Goal: Task Accomplishment & Management: Use online tool/utility

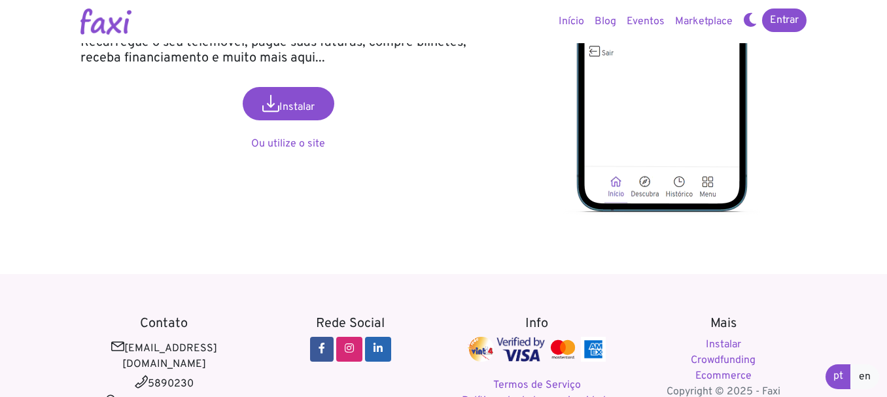
scroll to position [190, 0]
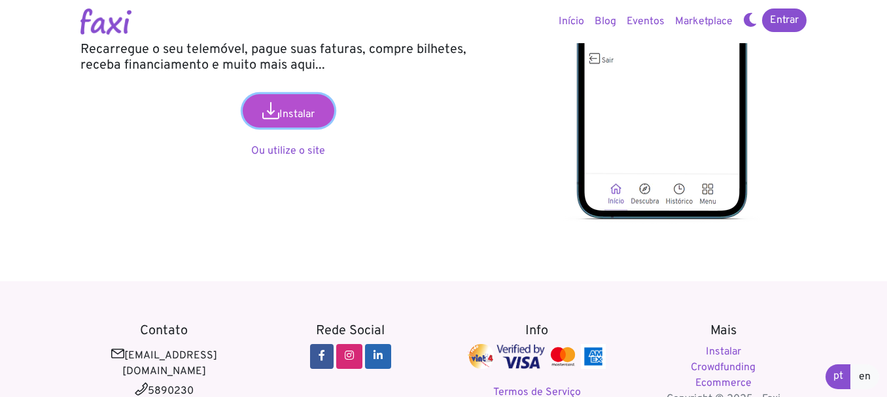
click at [305, 124] on link "Instalar" at bounding box center [289, 110] width 92 height 33
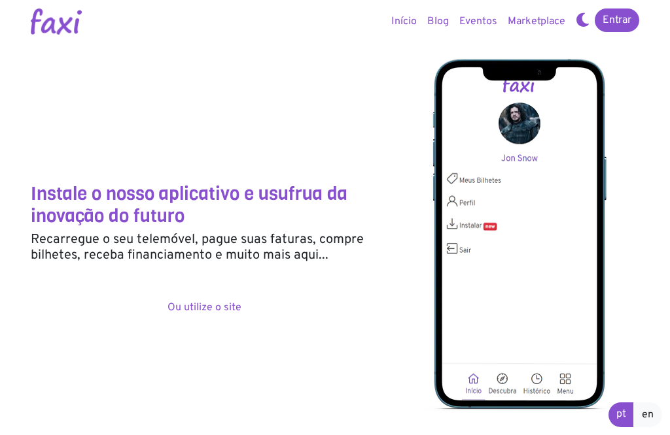
click at [343, 291] on div "Instalar Ou utilize o site" at bounding box center [204, 299] width 347 height 31
click at [617, 26] on link "Entrar" at bounding box center [616, 21] width 44 height 24
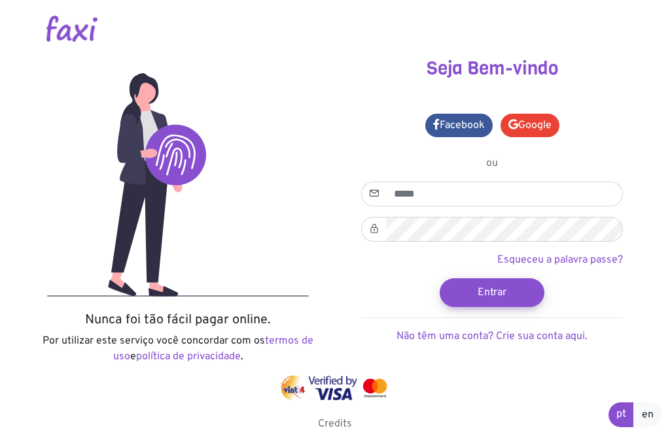
click at [350, 154] on div "Seja Bem-vindo Facebook Google ou" at bounding box center [492, 217] width 314 height 318
click at [528, 125] on link "Google" at bounding box center [529, 126] width 59 height 24
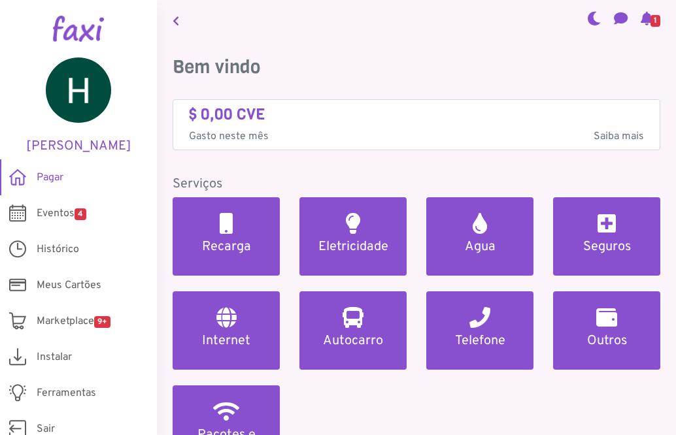
click at [369, 11] on nav "1" at bounding box center [416, 20] width 519 height 41
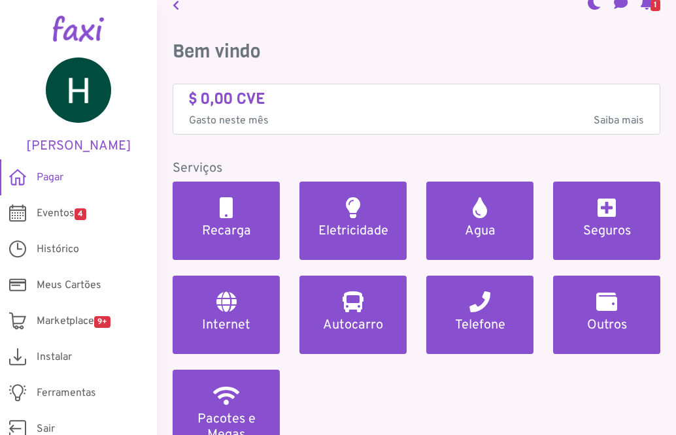
scroll to position [10, 0]
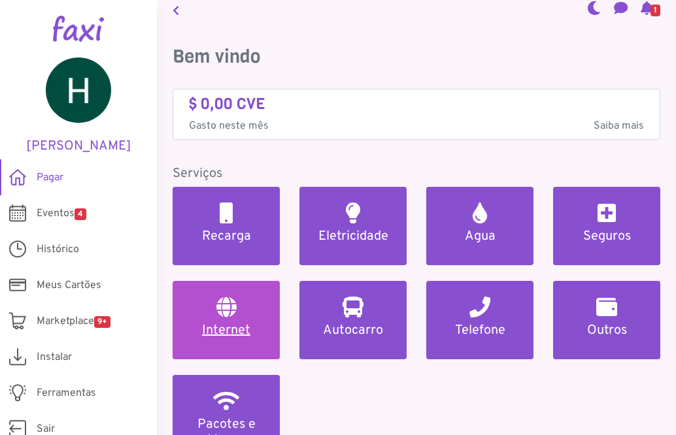
click at [238, 312] on link "Internet" at bounding box center [226, 320] width 107 height 78
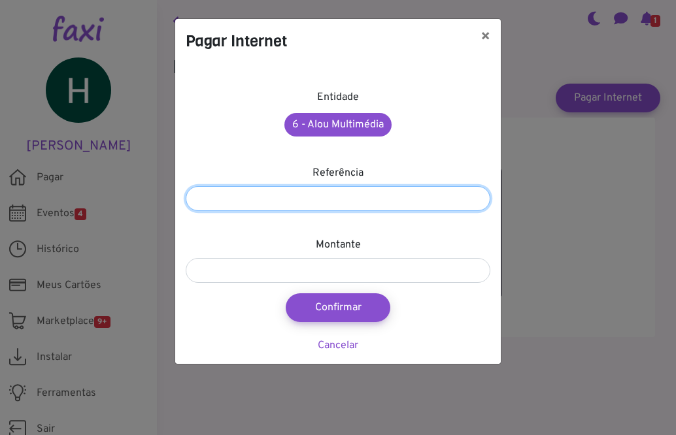
click at [349, 193] on input "number" at bounding box center [338, 198] width 305 height 25
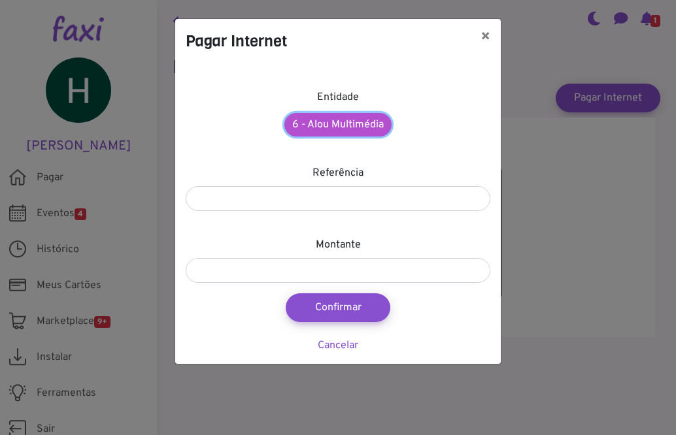
click at [377, 127] on link "6 - Alou Multimédia" at bounding box center [337, 125] width 107 height 24
click at [394, 146] on div "Entidade 6 - Alou Multimédia Referência Montante Confirmar Cancelar" at bounding box center [338, 213] width 326 height 301
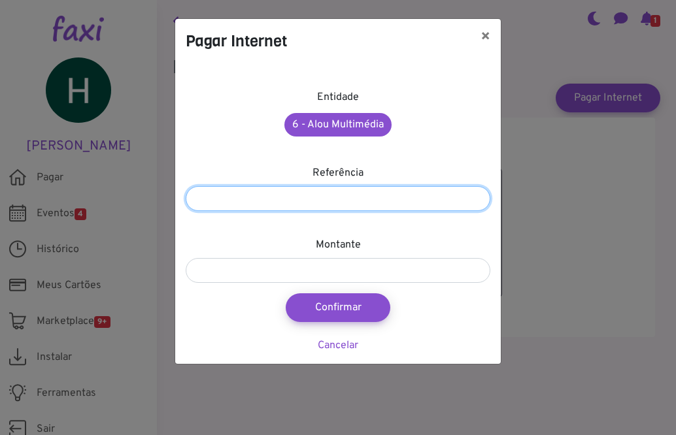
click at [404, 191] on input "number" at bounding box center [338, 198] width 305 height 25
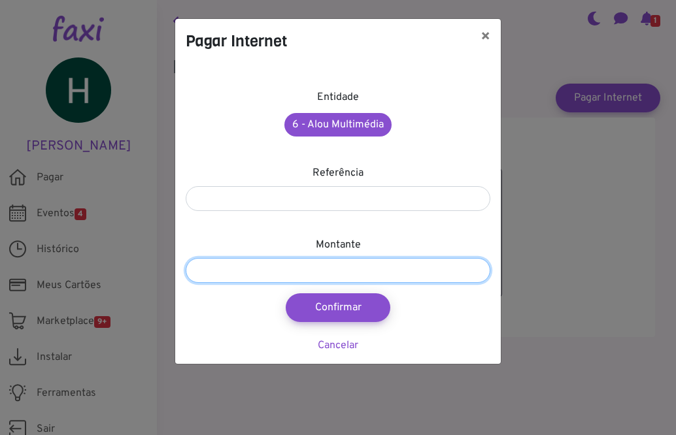
click at [376, 265] on input "number" at bounding box center [338, 270] width 305 height 25
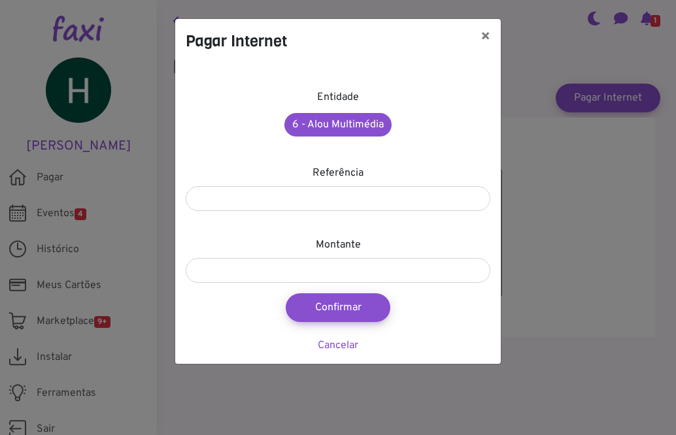
click at [410, 213] on div "Entidade 6 - Alou Multimédia Referência Montante Confirmar Cancelar" at bounding box center [338, 213] width 326 height 301
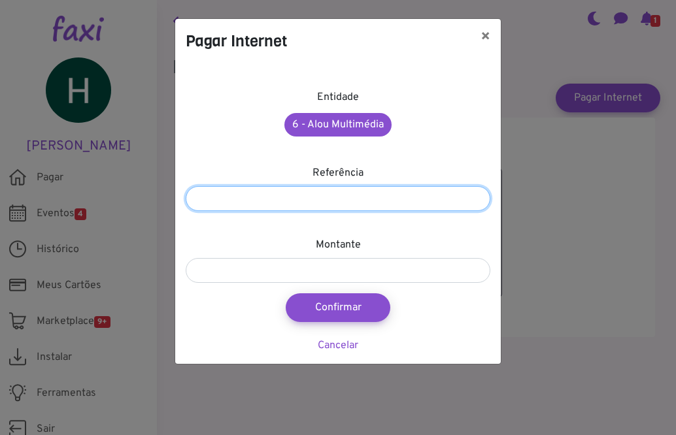
click at [411, 201] on input "number" at bounding box center [338, 198] width 305 height 25
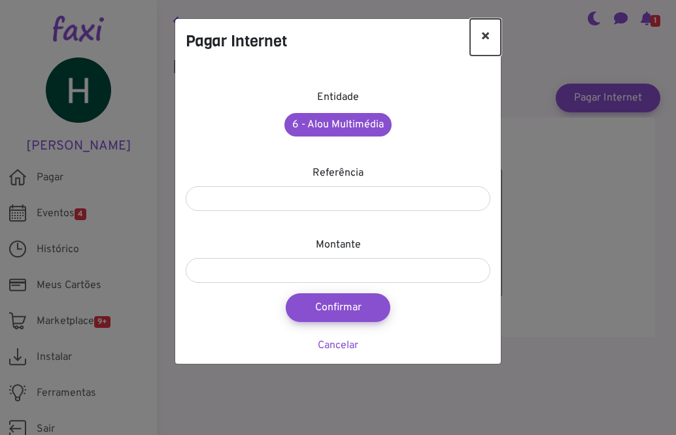
click at [484, 38] on button "×" at bounding box center [485, 37] width 31 height 37
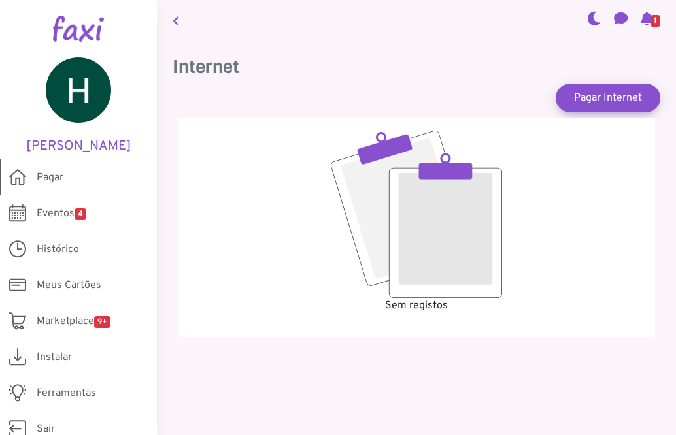
click at [62, 177] on span "Pagar" at bounding box center [50, 178] width 27 height 16
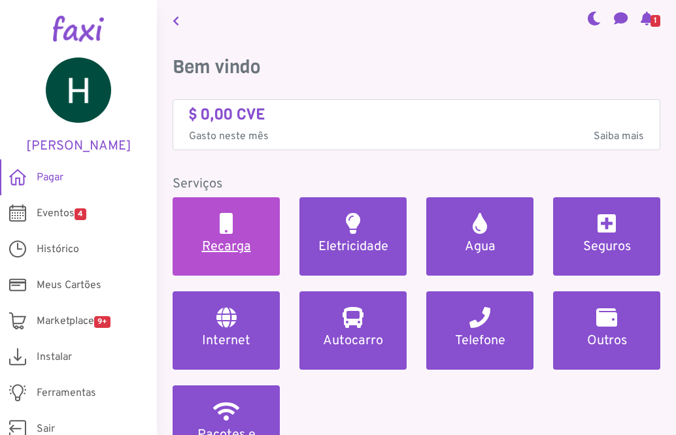
click at [256, 241] on h5 "Recarga" at bounding box center [226, 247] width 76 height 16
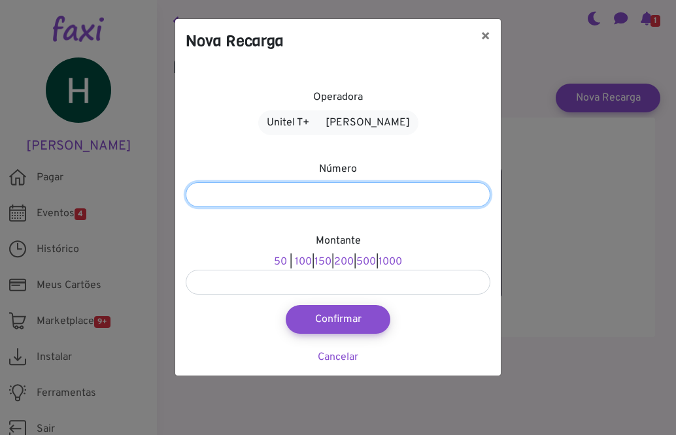
click at [316, 187] on input "number" at bounding box center [338, 194] width 305 height 25
click at [354, 190] on input "number" at bounding box center [338, 194] width 305 height 25
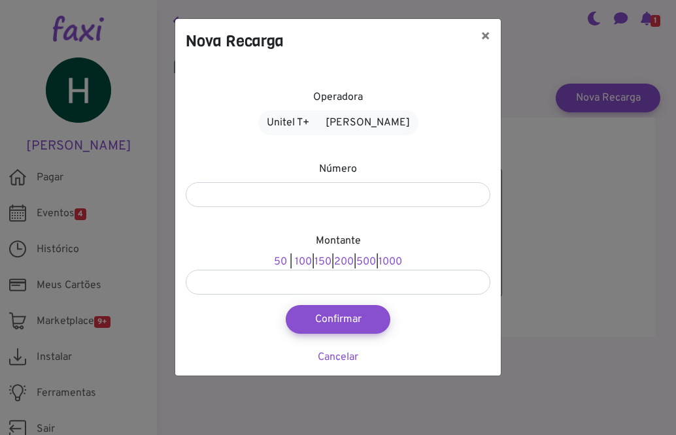
click at [267, 146] on div "Operadora Unitel T+ Alou Móvel Número Montante 50 | 100 | 150 | 200 | 500 | 100…" at bounding box center [338, 219] width 326 height 313
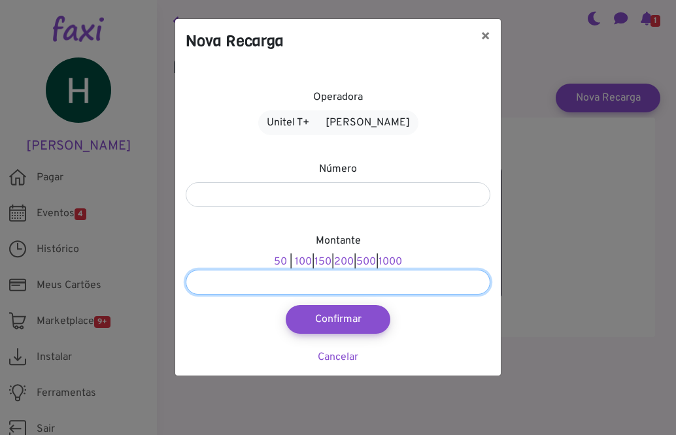
type input "**"
click at [479, 279] on input "**" at bounding box center [338, 282] width 305 height 25
click at [477, 283] on input "**" at bounding box center [338, 282] width 305 height 25
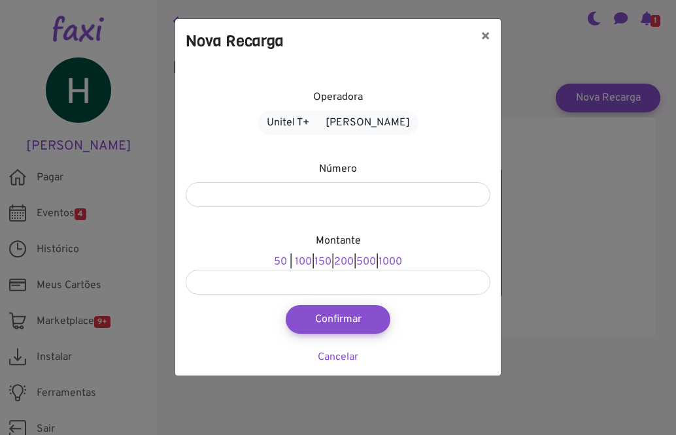
click at [475, 108] on div "Operadora Unitel T+ Alou Móvel" at bounding box center [338, 113] width 305 height 46
click at [488, 46] on button "×" at bounding box center [485, 37] width 31 height 37
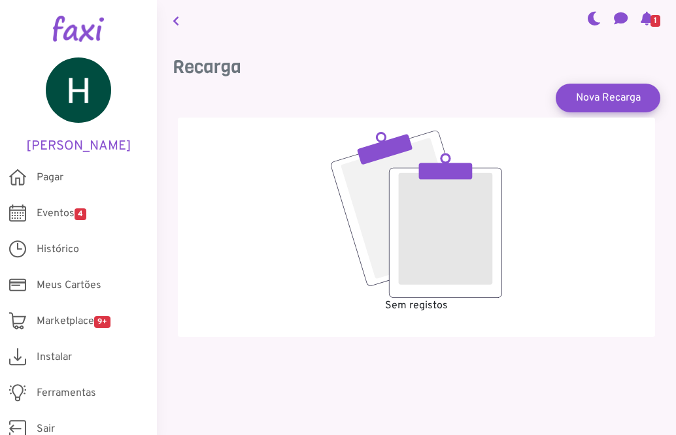
click at [651, 24] on span "1" at bounding box center [656, 21] width 10 height 12
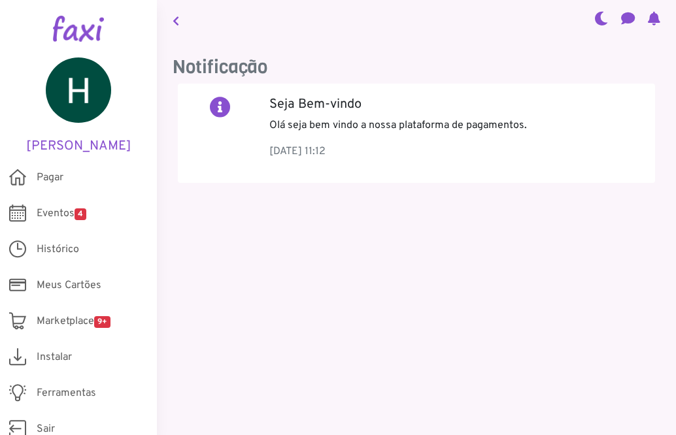
click at [471, 52] on div "Notificação Seja Bem-vindo Olá seja bem vindo a nossa plataforma de pagamentos.…" at bounding box center [416, 130] width 519 height 179
click at [76, 181] on link "Pagar" at bounding box center [78, 178] width 157 height 36
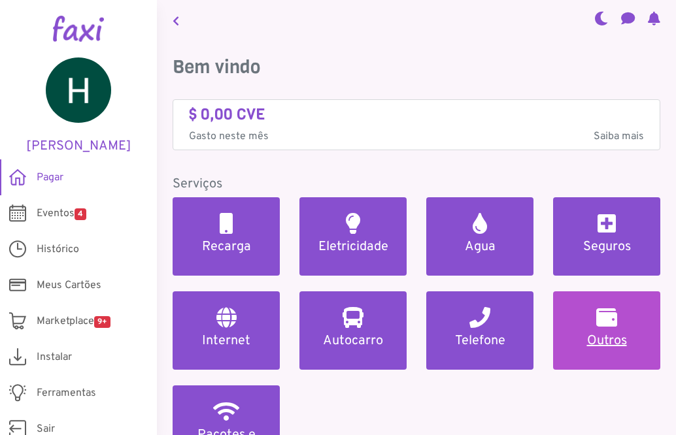
click at [607, 324] on h2 at bounding box center [606, 317] width 21 height 21
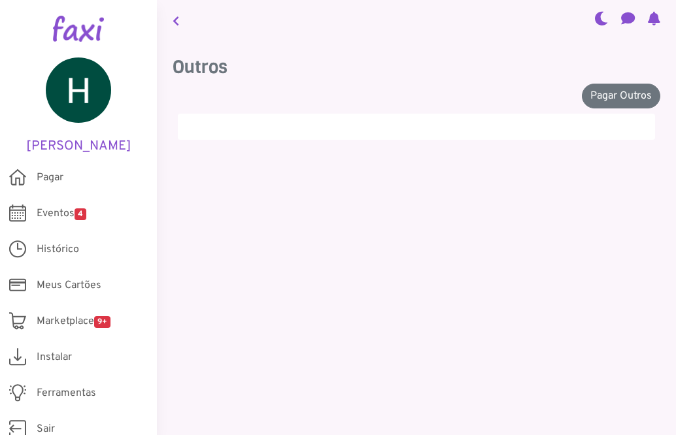
click at [448, 138] on div at bounding box center [416, 127] width 477 height 26
click at [615, 94] on link "Pagar Outros" at bounding box center [621, 96] width 78 height 25
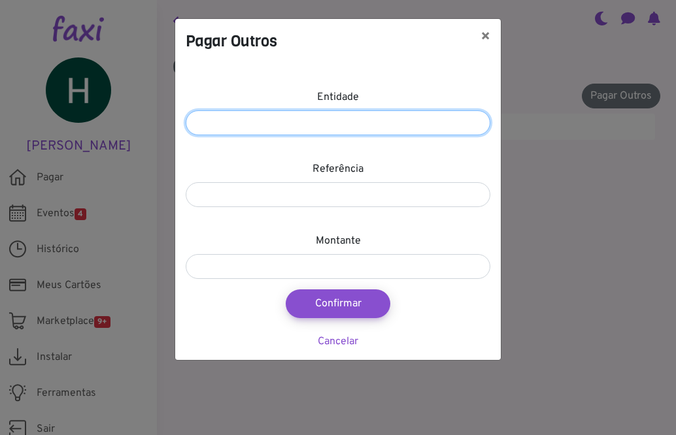
click at [409, 118] on input "number" at bounding box center [338, 123] width 305 height 25
click at [477, 122] on input "*" at bounding box center [338, 123] width 305 height 25
drag, startPoint x: 477, startPoint y: 122, endPoint x: 473, endPoint y: 142, distance: 20.1
click at [477, 124] on input "*" at bounding box center [338, 123] width 305 height 25
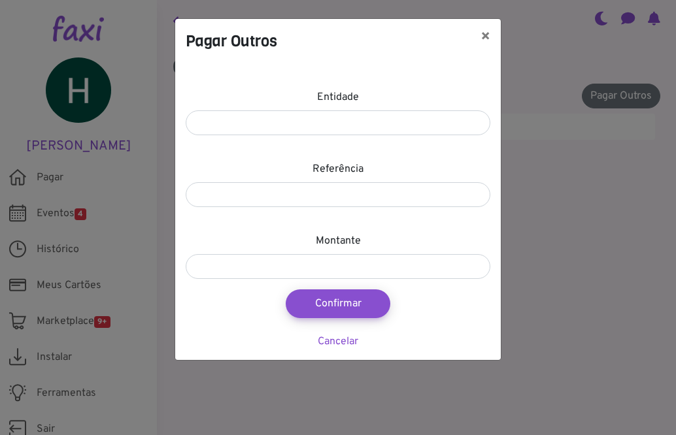
drag, startPoint x: 473, startPoint y: 142, endPoint x: 454, endPoint y: 173, distance: 36.7
click at [471, 146] on div "Entidade * Referência Montante Confirmar Cancelar" at bounding box center [338, 211] width 326 height 297
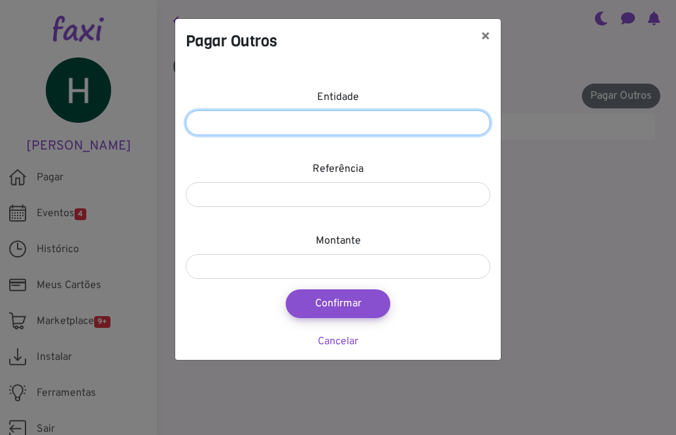
click at [482, 120] on input "*" at bounding box center [338, 123] width 305 height 25
click at [475, 121] on input "*" at bounding box center [338, 123] width 305 height 25
click at [476, 121] on input "*" at bounding box center [338, 123] width 305 height 25
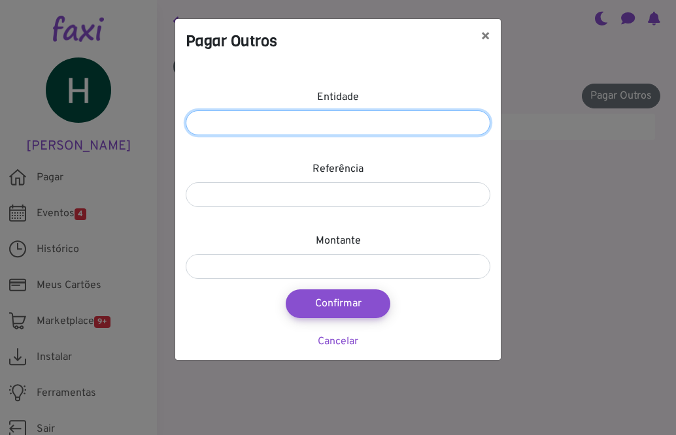
click at [476, 121] on input "*" at bounding box center [338, 123] width 305 height 25
click at [476, 121] on input "**" at bounding box center [338, 123] width 305 height 25
click at [476, 122] on input "**" at bounding box center [338, 123] width 305 height 25
drag, startPoint x: 476, startPoint y: 125, endPoint x: 456, endPoint y: 181, distance: 59.8
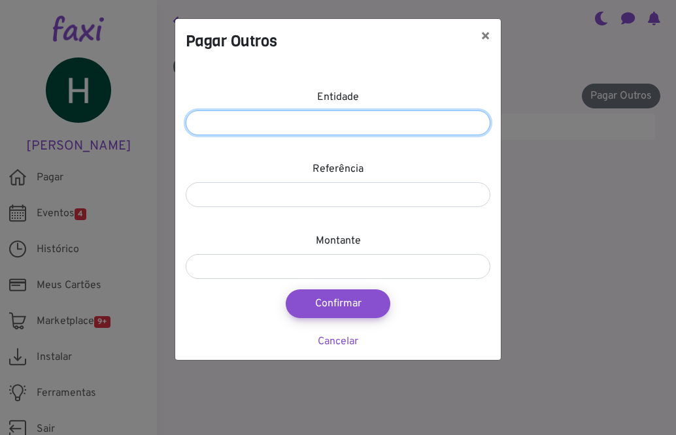
type input "**"
click at [468, 135] on input "**" at bounding box center [338, 123] width 305 height 25
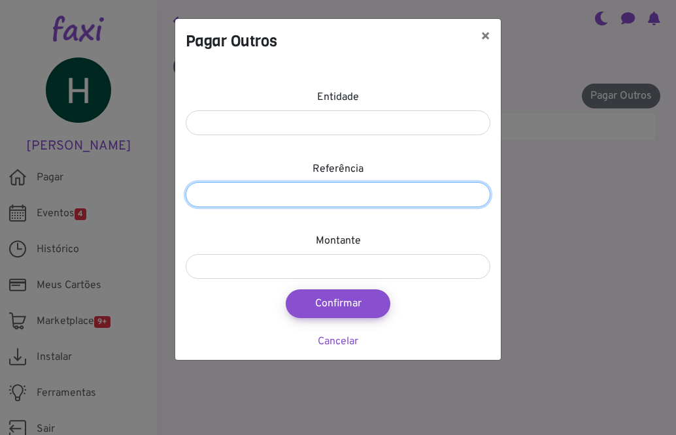
click at [454, 192] on input "number" at bounding box center [338, 194] width 305 height 25
click at [471, 190] on input "number" at bounding box center [338, 194] width 305 height 25
type input "*"
click at [474, 190] on input "*" at bounding box center [338, 194] width 305 height 25
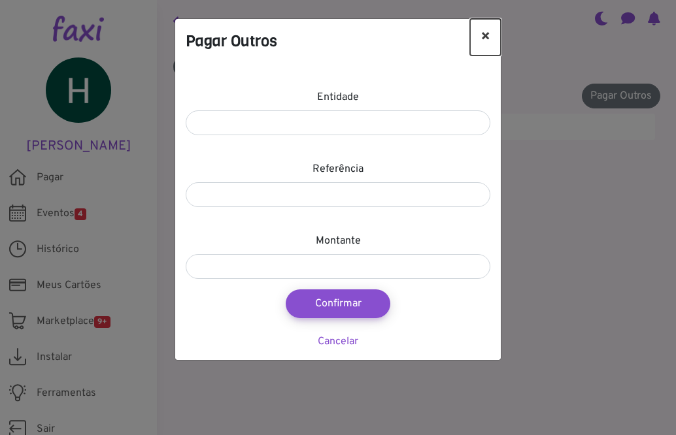
click at [481, 44] on button "×" at bounding box center [485, 37] width 31 height 37
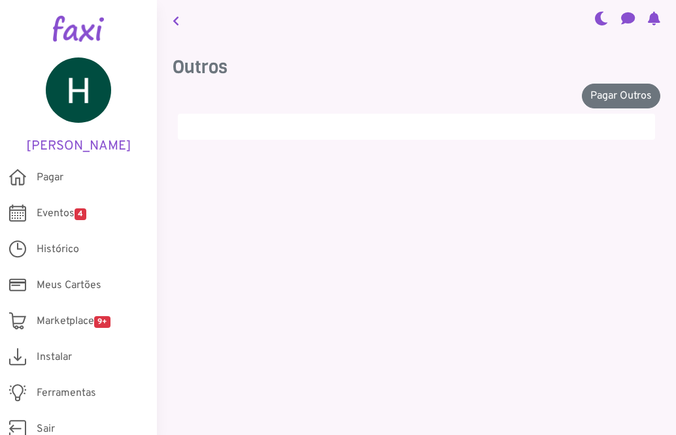
click at [404, 87] on div "Pagar Outros" at bounding box center [417, 96] width 488 height 25
click at [90, 320] on span "Marketplace 9+" at bounding box center [74, 322] width 74 height 16
click at [54, 177] on span "Pagar" at bounding box center [50, 178] width 27 height 16
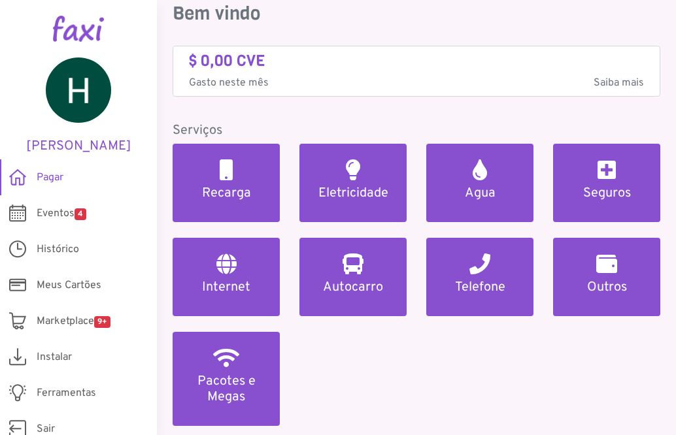
scroll to position [60, 0]
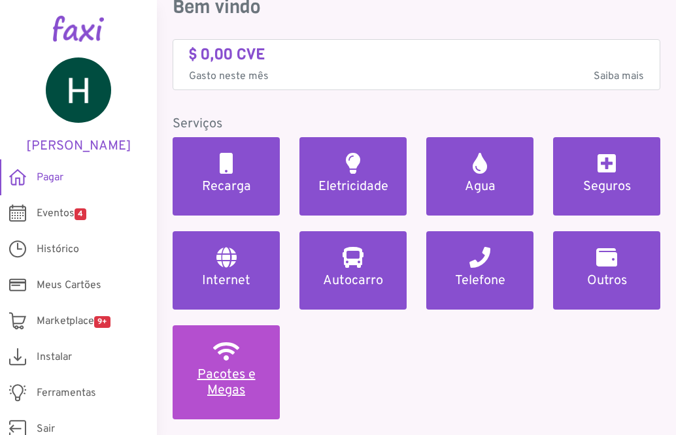
click at [205, 357] on link "Pacotes e Megas" at bounding box center [226, 373] width 107 height 94
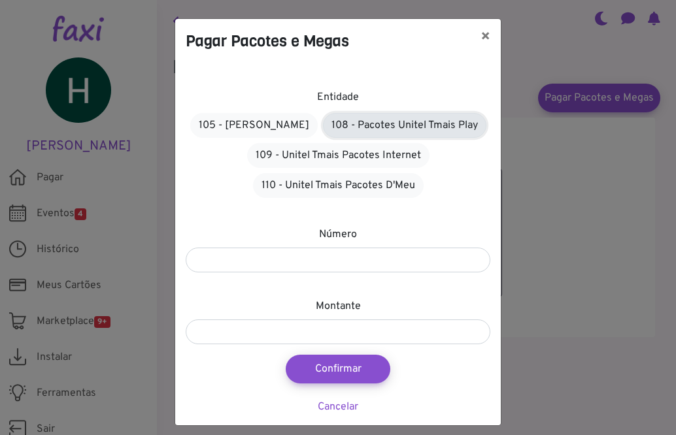
click at [395, 129] on link "108 - Pacotes Unitel Tmais Play" at bounding box center [404, 125] width 163 height 25
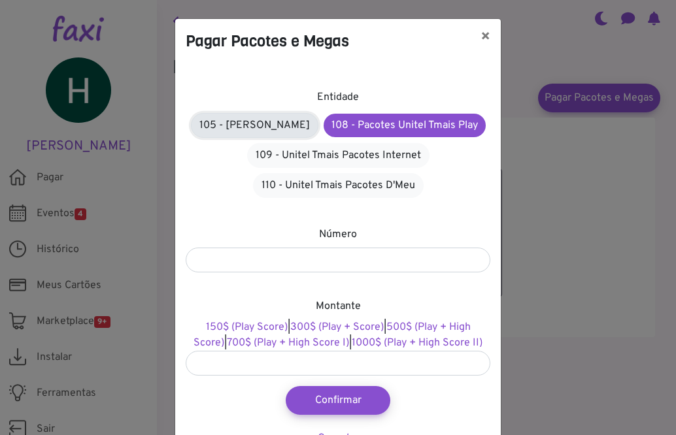
click at [286, 125] on link "105 - Pacotes Alou" at bounding box center [255, 125] width 128 height 25
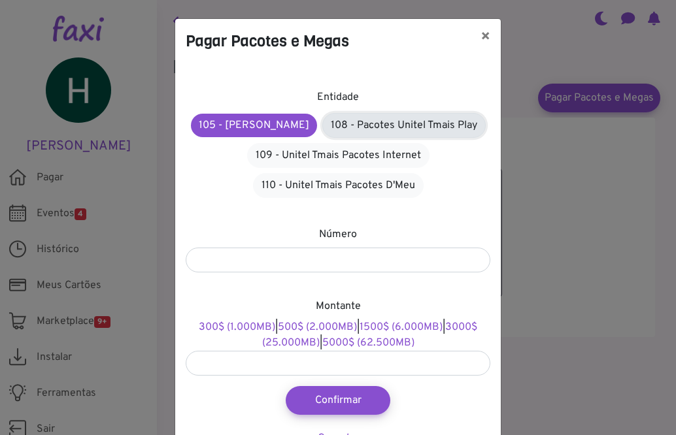
click at [366, 132] on link "108 - Pacotes Unitel Tmais Play" at bounding box center [403, 125] width 163 height 25
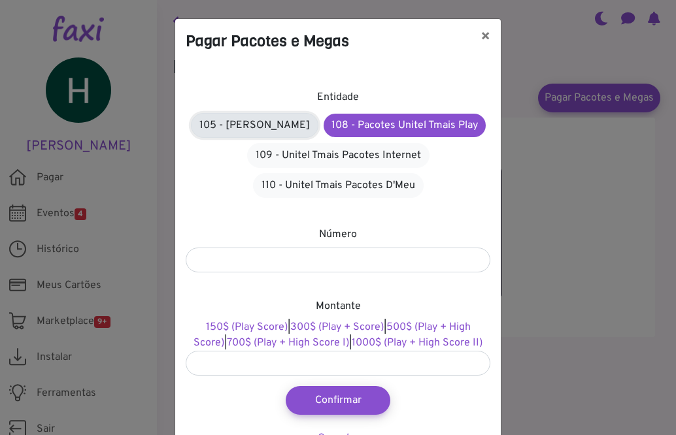
click at [262, 130] on link "105 - Pacotes Alou" at bounding box center [255, 125] width 128 height 25
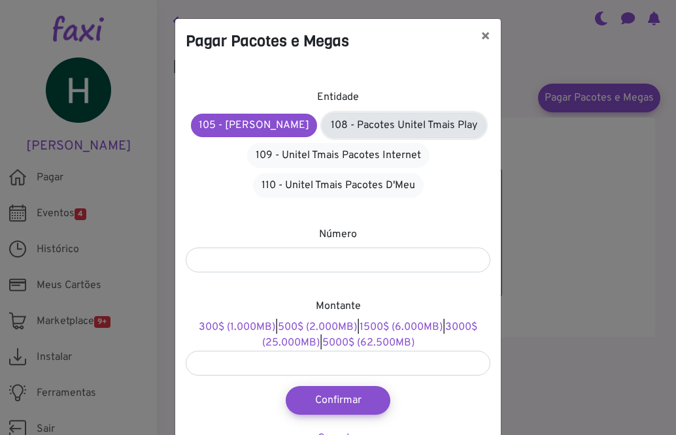
click at [345, 131] on link "108 - Pacotes Unitel Tmais Play" at bounding box center [403, 125] width 163 height 25
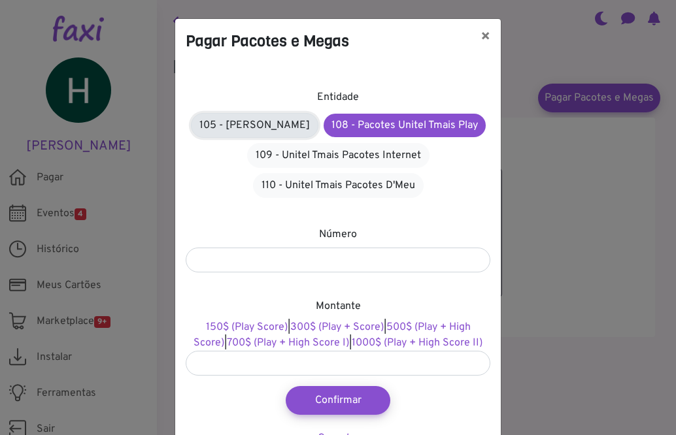
click at [265, 135] on link "105 - Pacotes Alou" at bounding box center [255, 125] width 128 height 25
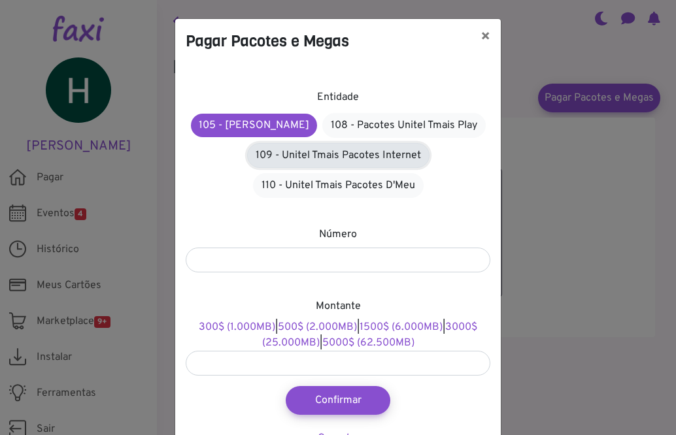
click at [288, 152] on link "109 - Unitel Tmais Pacotes Internet" at bounding box center [338, 155] width 182 height 25
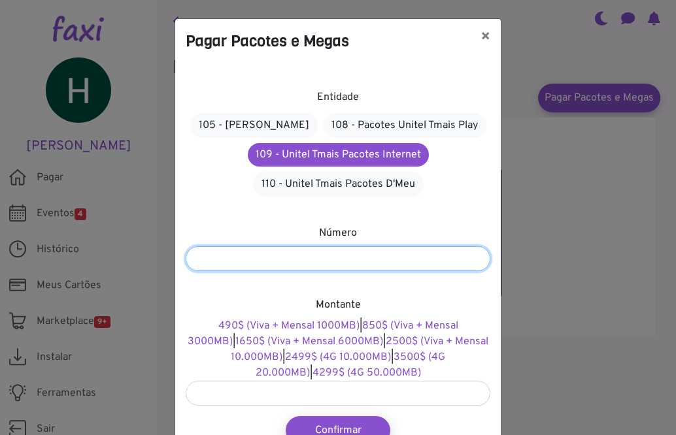
click at [345, 256] on input "number" at bounding box center [338, 259] width 305 height 25
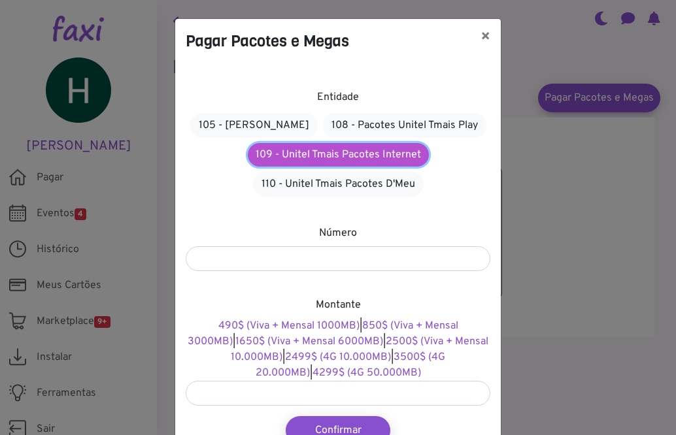
click at [365, 158] on link "109 - Unitel Tmais Pacotes Internet" at bounding box center [338, 155] width 181 height 24
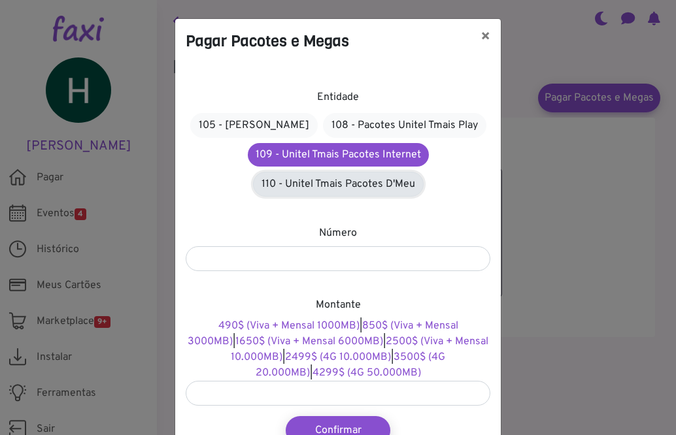
click at [366, 193] on link "110 - Unitel Tmais Pacotes D'Meu" at bounding box center [338, 184] width 171 height 25
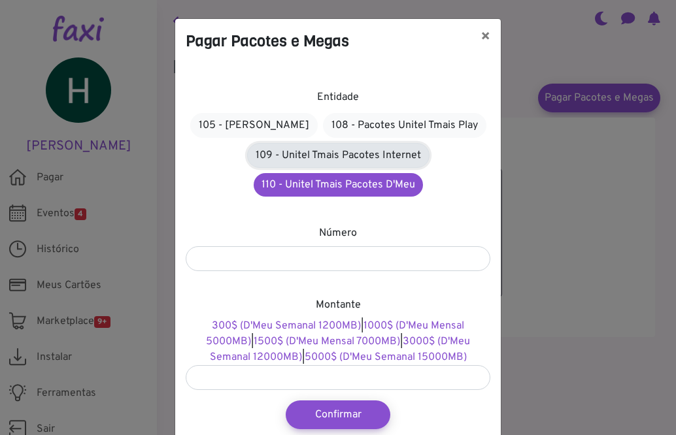
click at [373, 158] on link "109 - Unitel Tmais Pacotes Internet" at bounding box center [338, 155] width 182 height 25
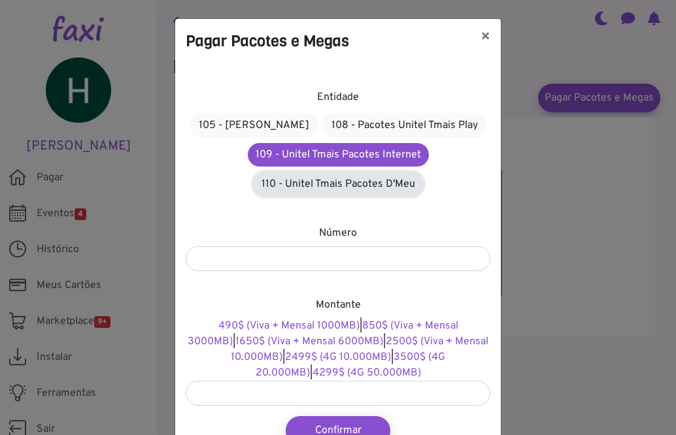
click at [373, 184] on link "110 - Unitel Tmais Pacotes D'Meu" at bounding box center [338, 184] width 171 height 25
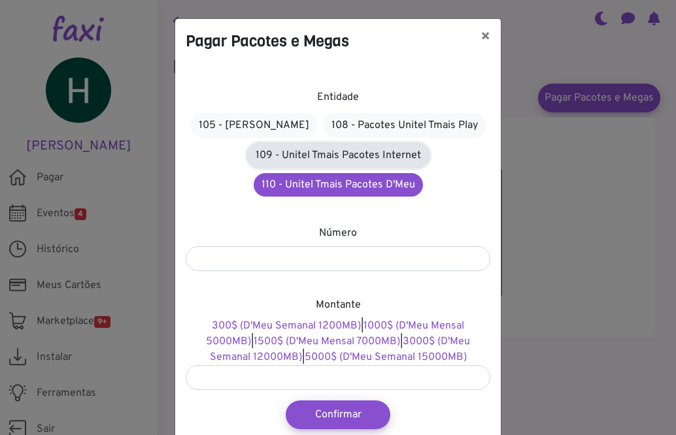
click at [380, 161] on link "109 - Unitel Tmais Pacotes Internet" at bounding box center [338, 155] width 182 height 25
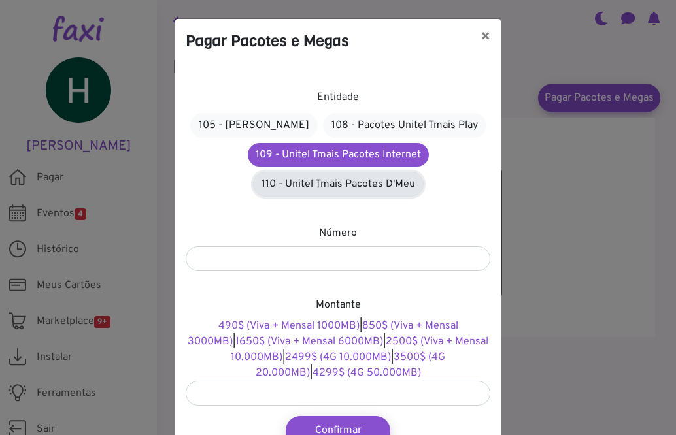
click at [372, 192] on link "110 - Unitel Tmais Pacotes D'Meu" at bounding box center [338, 184] width 171 height 25
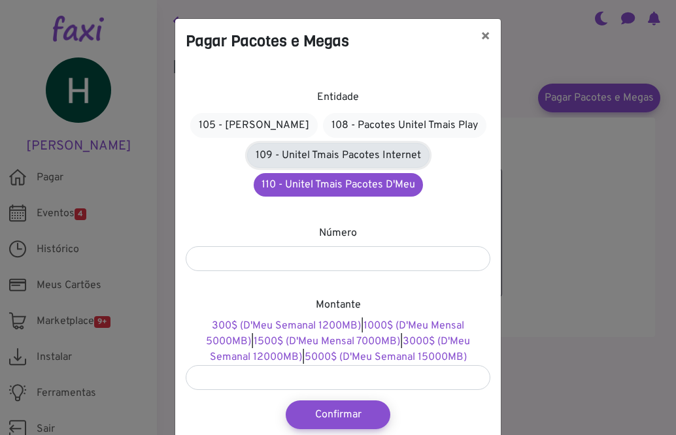
click at [377, 154] on link "109 - Unitel Tmais Pacotes Internet" at bounding box center [338, 155] width 182 height 25
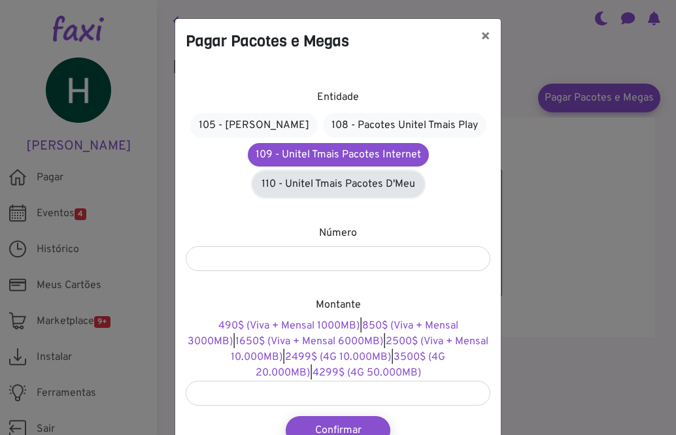
click at [371, 186] on link "110 - Unitel Tmais Pacotes D'Meu" at bounding box center [338, 184] width 171 height 25
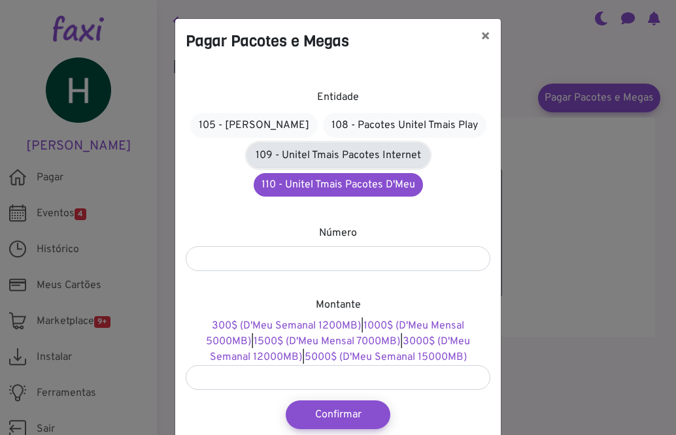
click at [381, 156] on link "109 - Unitel Tmais Pacotes Internet" at bounding box center [338, 155] width 182 height 25
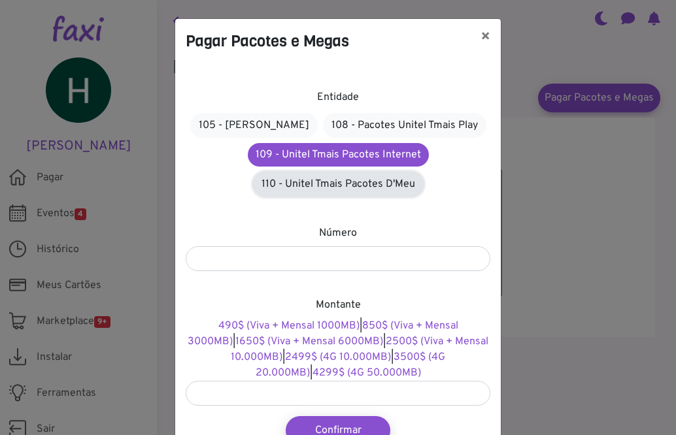
click at [375, 183] on link "110 - Unitel Tmais Pacotes D'Meu" at bounding box center [338, 184] width 171 height 25
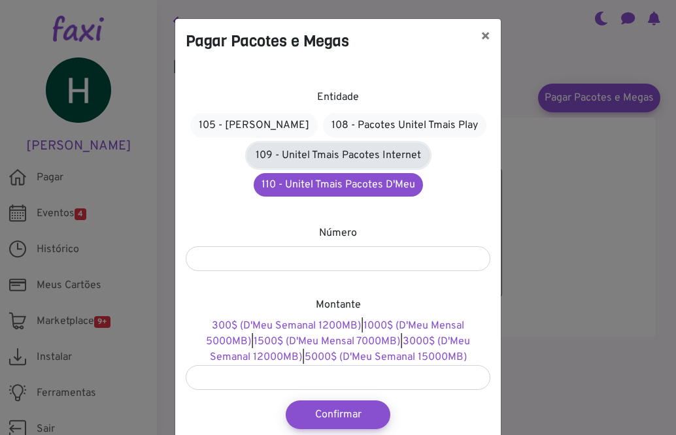
click at [384, 152] on link "109 - Unitel Tmais Pacotes Internet" at bounding box center [338, 155] width 182 height 25
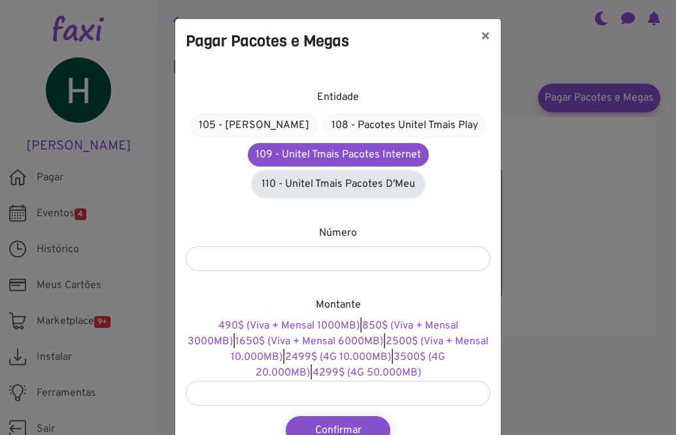
click at [372, 178] on link "110 - Unitel Tmais Pacotes D'Meu" at bounding box center [338, 184] width 171 height 25
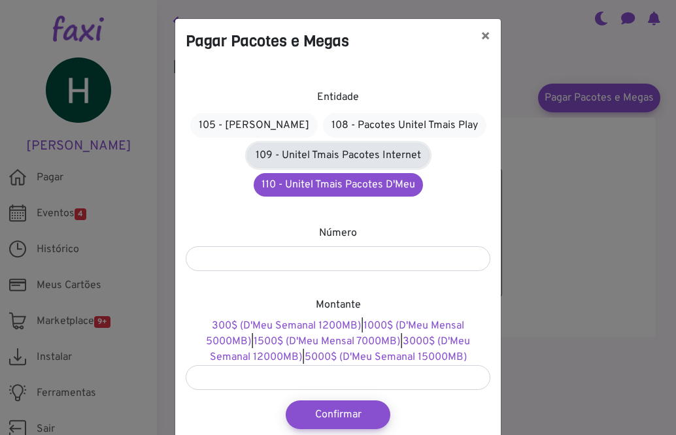
click at [378, 146] on link "109 - Unitel Tmais Pacotes Internet" at bounding box center [338, 155] width 182 height 25
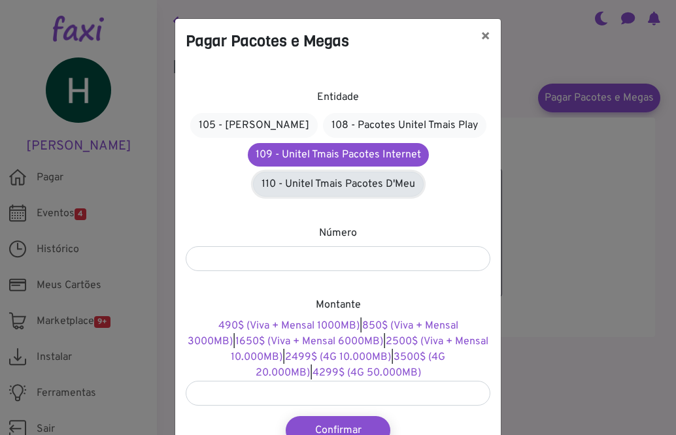
click at [362, 196] on link "110 - Unitel Tmais Pacotes D'Meu" at bounding box center [338, 184] width 171 height 25
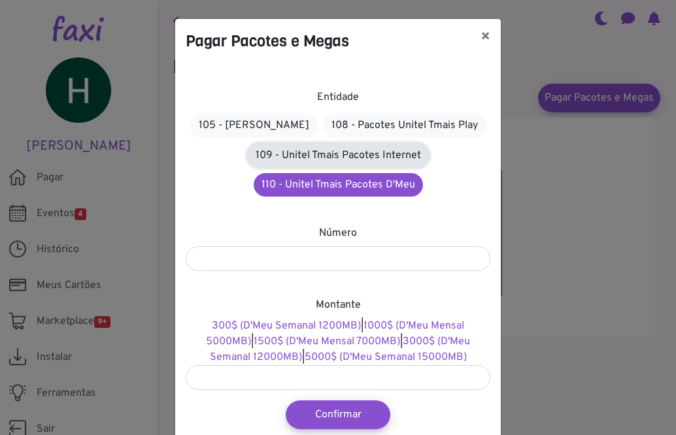
click at [358, 143] on link "109 - Unitel Tmais Pacotes Internet" at bounding box center [338, 155] width 182 height 25
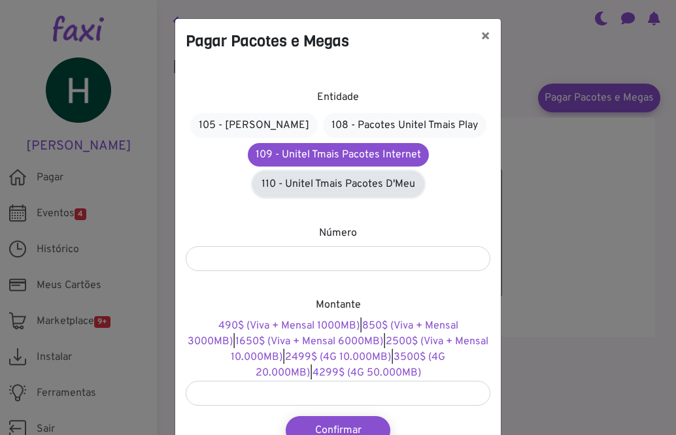
click at [348, 183] on link "110 - Unitel Tmais Pacotes D'Meu" at bounding box center [338, 184] width 171 height 25
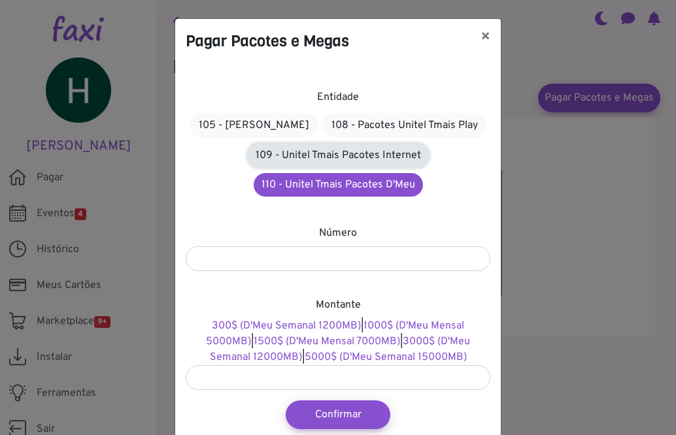
click at [359, 154] on link "109 - Unitel Tmais Pacotes Internet" at bounding box center [338, 155] width 182 height 25
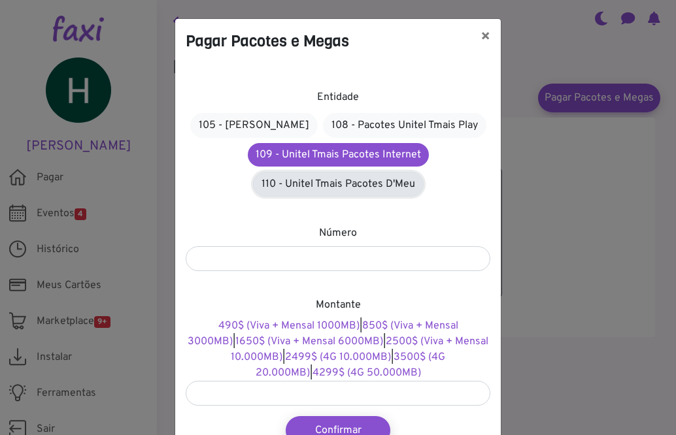
click at [350, 182] on link "110 - Unitel Tmais Pacotes D'Meu" at bounding box center [338, 184] width 171 height 25
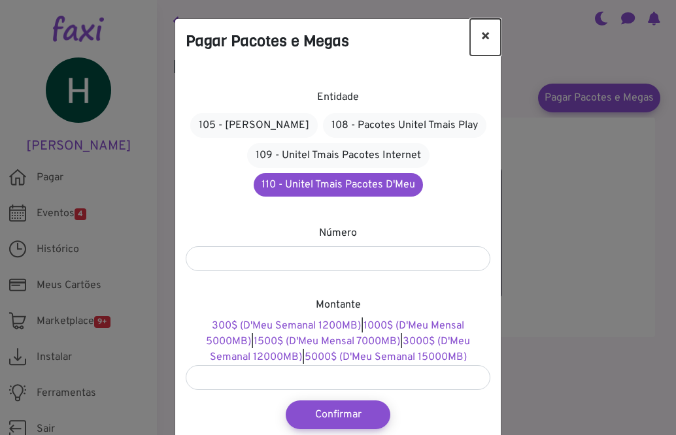
click at [483, 36] on button "×" at bounding box center [485, 37] width 31 height 37
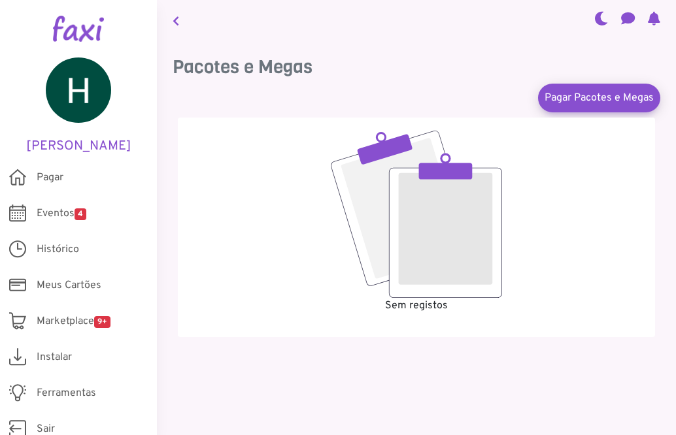
scroll to position [12, 0]
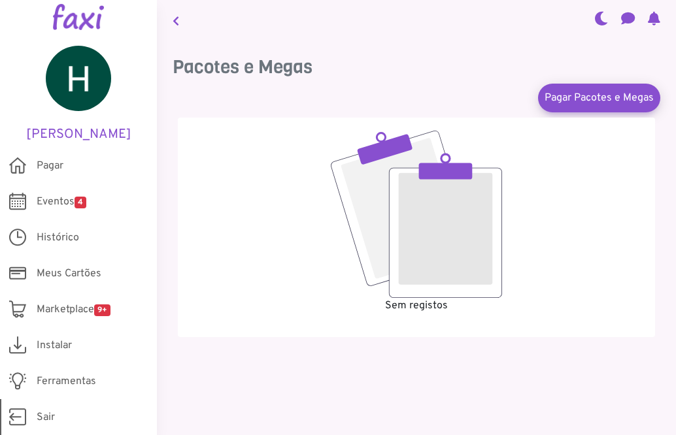
click at [36, 417] on link "Sair" at bounding box center [78, 418] width 157 height 36
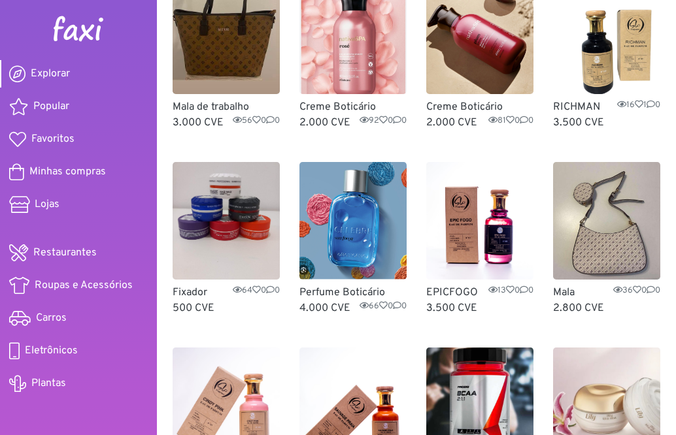
scroll to position [131, 0]
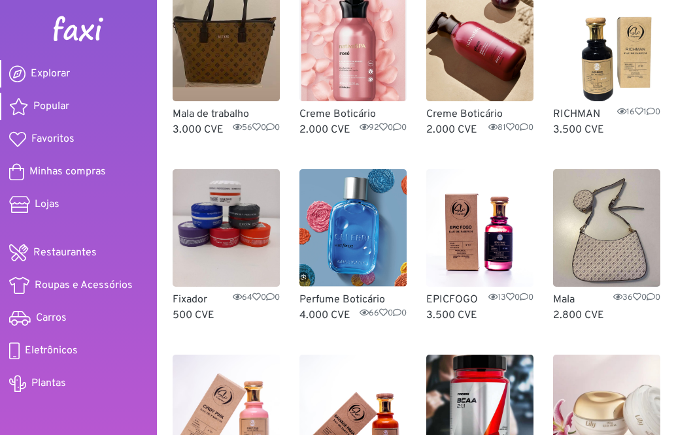
click at [61, 105] on span "Popular" at bounding box center [51, 107] width 36 height 16
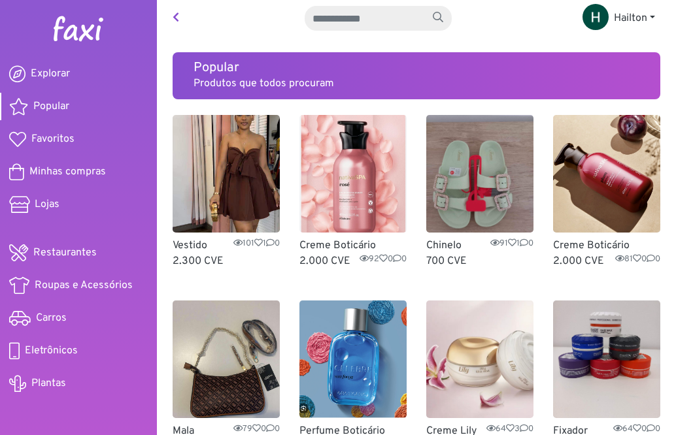
click at [76, 101] on link "Popular" at bounding box center [78, 106] width 157 height 27
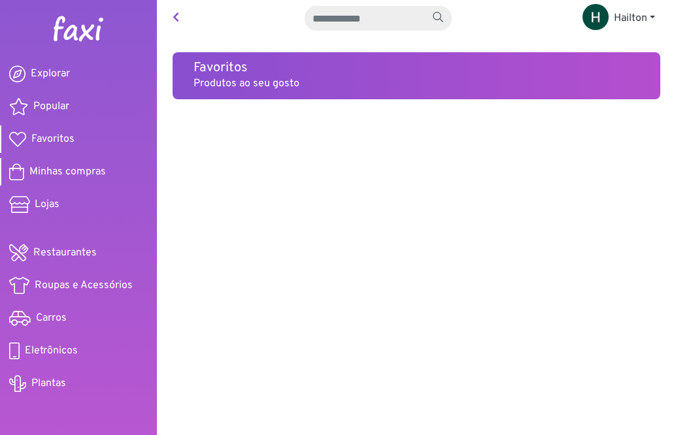
click at [98, 170] on span "Minhas compras" at bounding box center [67, 172] width 77 height 16
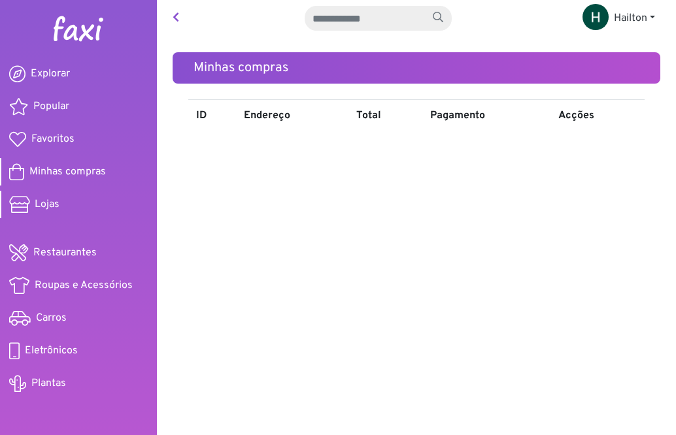
click at [56, 200] on span "Lojas" at bounding box center [47, 205] width 25 height 16
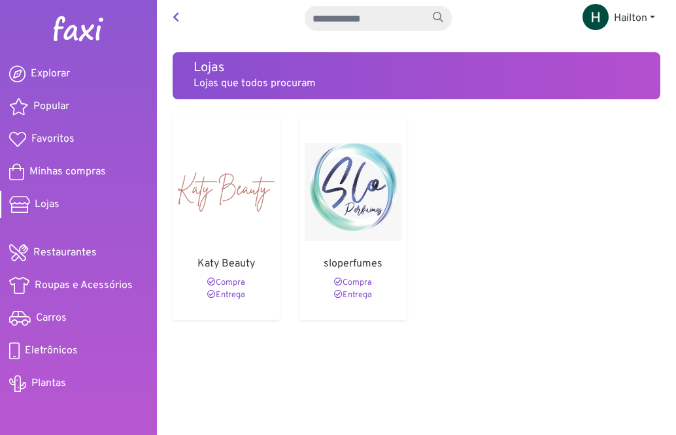
click at [67, 267] on ul "Explorar Popular Favoritos Minhas compras Lojas Restaurantes Roupas e Acessório…" at bounding box center [78, 229] width 157 height 343
click at [83, 255] on span "Restaurantes" at bounding box center [64, 253] width 63 height 16
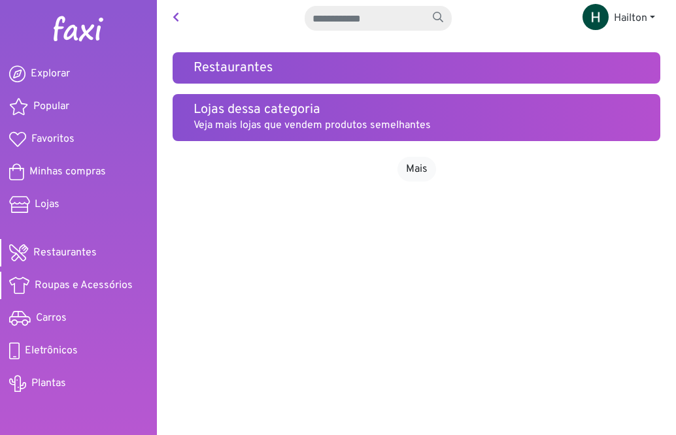
click at [66, 285] on span "Roupas e Acessórios" at bounding box center [84, 286] width 98 height 16
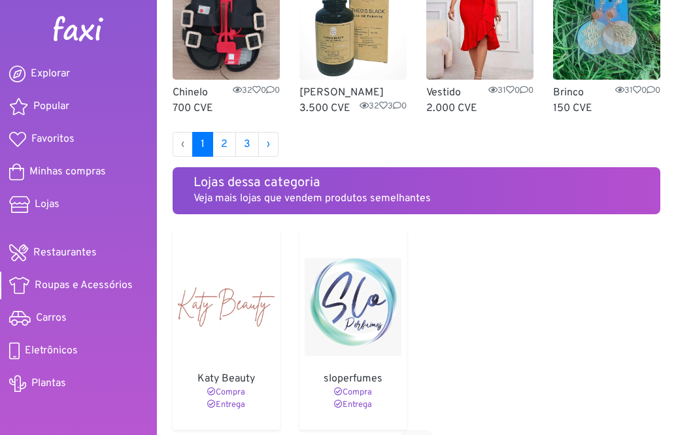
scroll to position [893, 0]
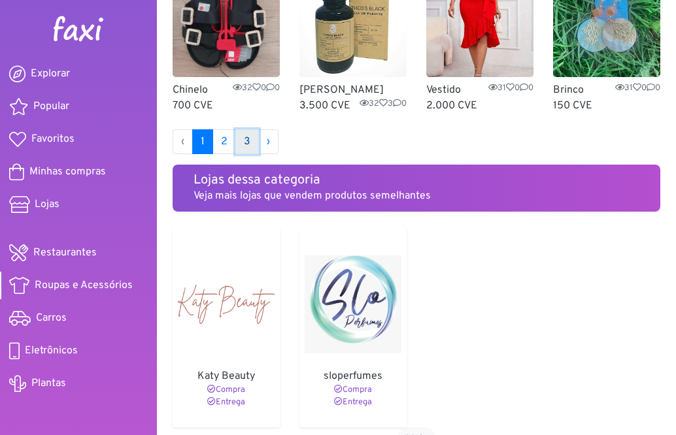
click at [241, 154] on link "3" at bounding box center [247, 141] width 24 height 25
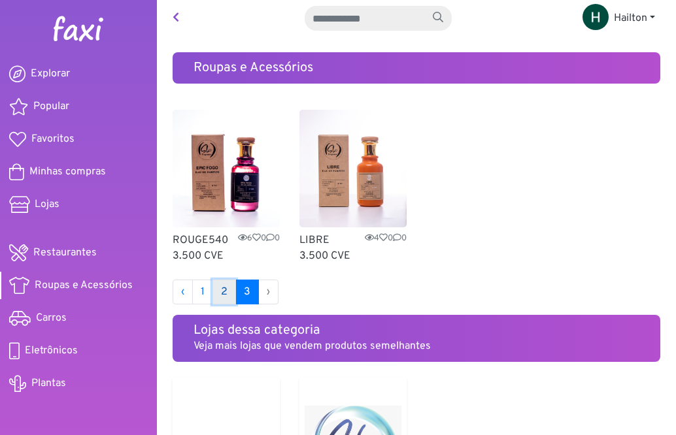
click at [226, 292] on link "2" at bounding box center [225, 292] width 24 height 25
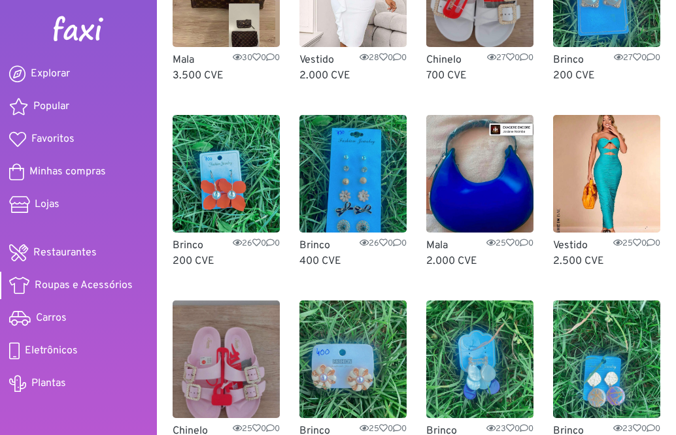
scroll to position [205, 0]
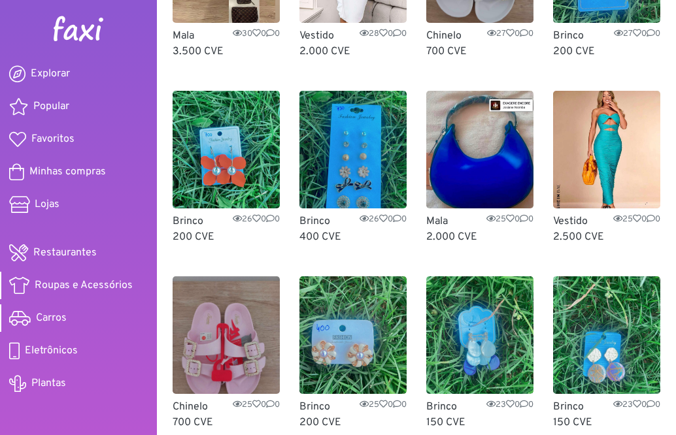
click at [67, 319] on link "Carros" at bounding box center [78, 318] width 157 height 27
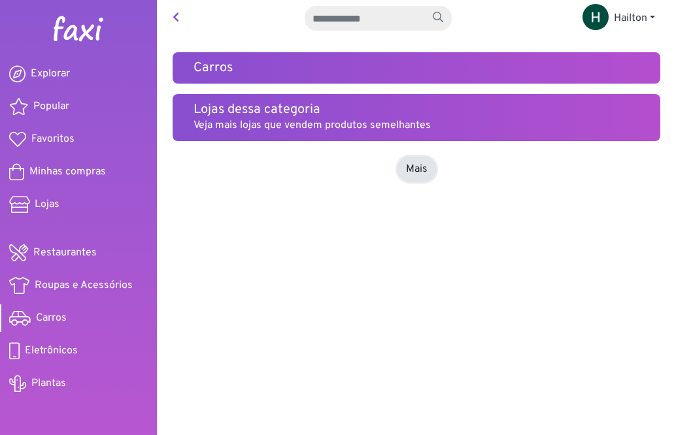
click at [419, 172] on link "Mais" at bounding box center [417, 169] width 39 height 25
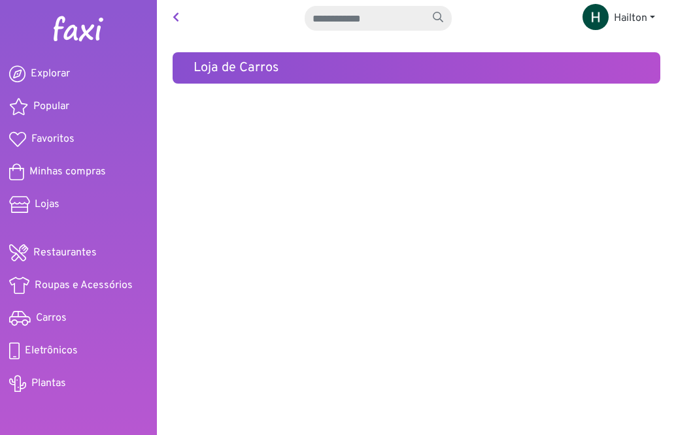
click at [227, 63] on h5 "Loja de Carros" at bounding box center [417, 68] width 446 height 16
click at [114, 290] on span "Roupas e Acessórios" at bounding box center [84, 286] width 98 height 16
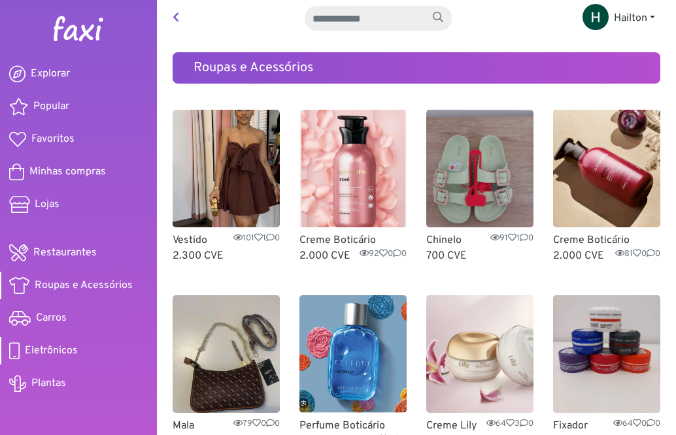
click at [64, 352] on span "Eletrônicos" at bounding box center [51, 351] width 53 height 16
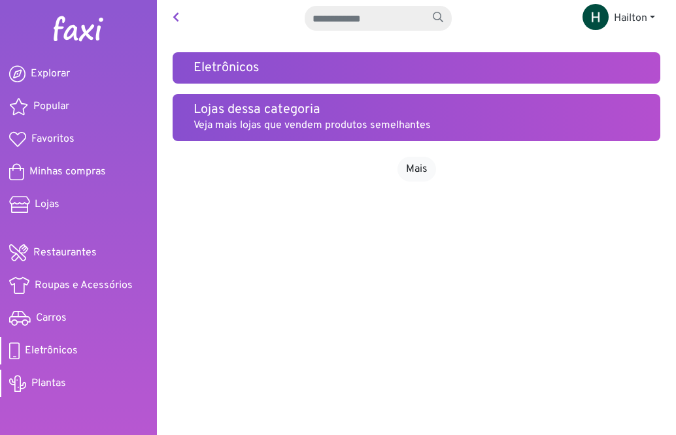
click at [58, 378] on span "Plantas" at bounding box center [48, 384] width 35 height 16
click at [65, 248] on span "Restaurantes" at bounding box center [64, 253] width 63 height 16
click at [44, 197] on span "Lojas" at bounding box center [47, 205] width 25 height 16
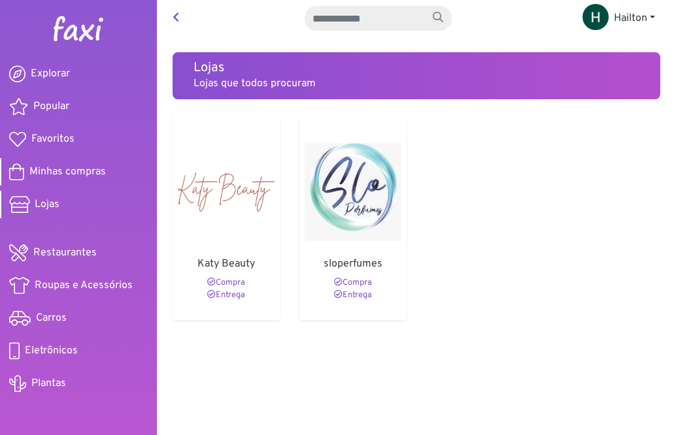
click at [55, 170] on span "Minhas compras" at bounding box center [67, 172] width 77 height 16
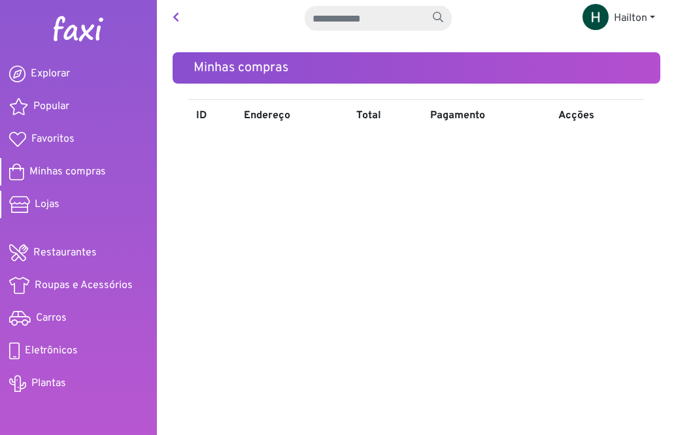
click at [49, 209] on span "Lojas" at bounding box center [47, 205] width 25 height 16
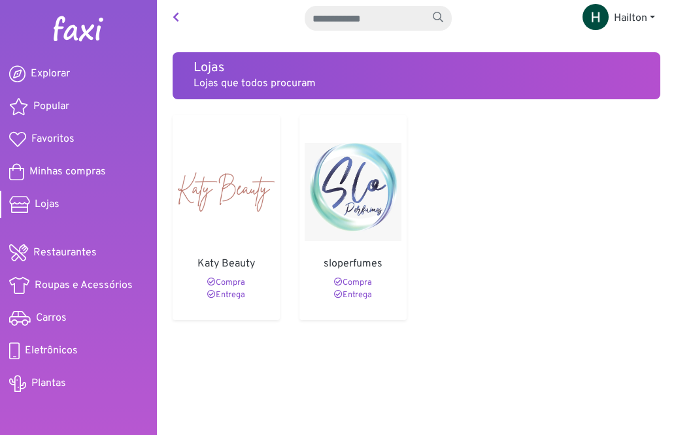
click at [355, 186] on img at bounding box center [353, 192] width 97 height 118
click at [213, 192] on img at bounding box center [226, 192] width 97 height 118
